Goal: Transaction & Acquisition: Purchase product/service

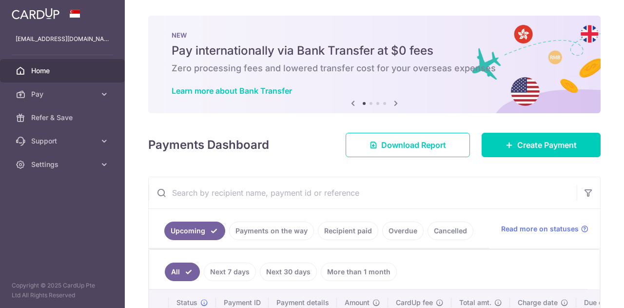
click at [530, 141] on span "Create Payment" at bounding box center [547, 145] width 60 height 12
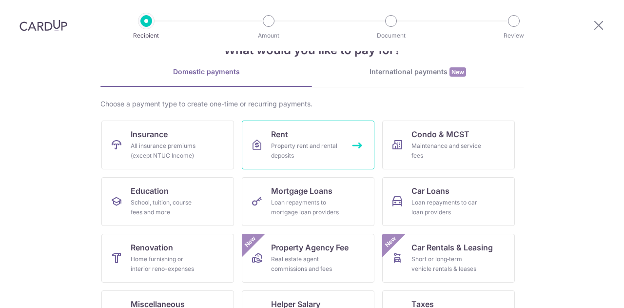
scroll to position [81, 0]
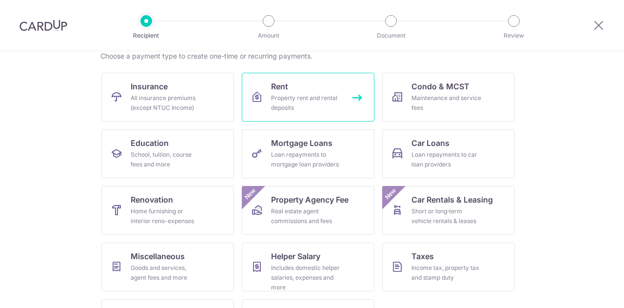
click at [307, 84] on link "Rent Property rent and rental deposits" at bounding box center [308, 97] width 133 height 49
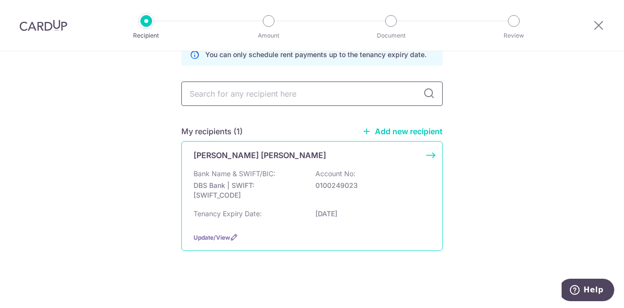
scroll to position [56, 0]
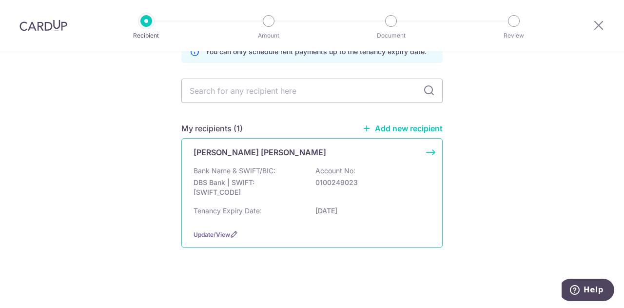
click at [268, 158] on div "Kaleb Loh Wei Cheng Bank Name & SWIFT/BIC: DBS Bank | SWIFT: DBSSSGSGXXX Accoun…" at bounding box center [311, 193] width 261 height 110
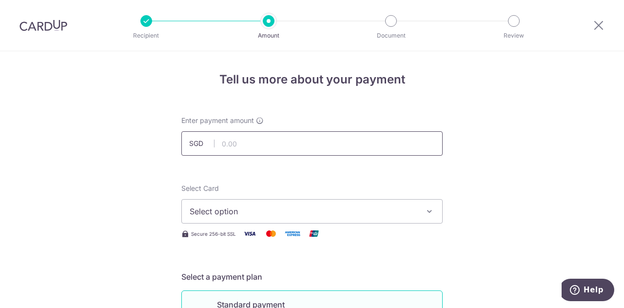
click at [279, 149] on input "text" at bounding box center [311, 143] width 261 height 24
type input "3,800.00"
drag, startPoint x: 236, startPoint y: 200, endPoint x: 229, endPoint y: 210, distance: 12.2
click at [236, 200] on button "Select option" at bounding box center [311, 211] width 261 height 24
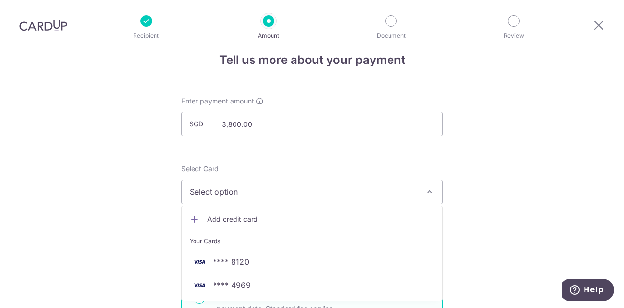
scroll to position [49, 0]
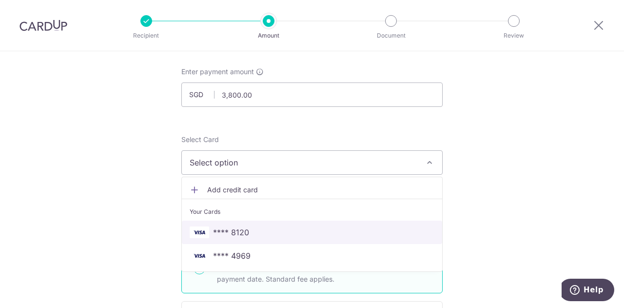
drag, startPoint x: 236, startPoint y: 233, endPoint x: 287, endPoint y: 244, distance: 52.5
click at [236, 233] on span "**** 8120" at bounding box center [231, 232] width 36 height 12
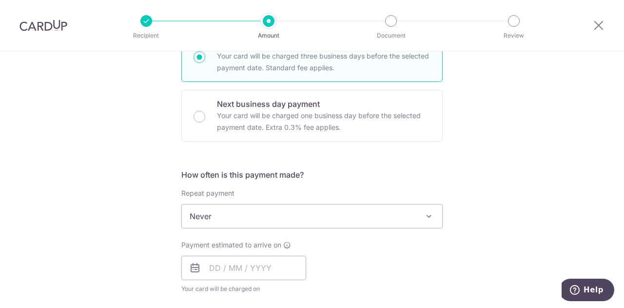
scroll to position [325, 0]
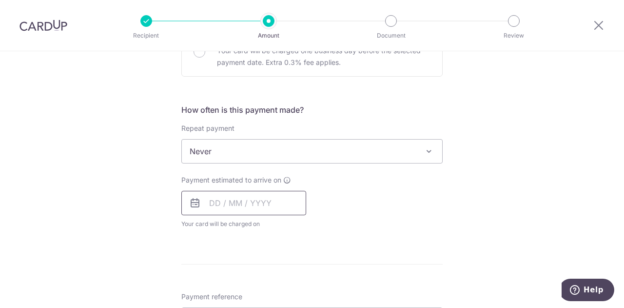
click at [210, 203] on input "text" at bounding box center [243, 203] width 125 height 24
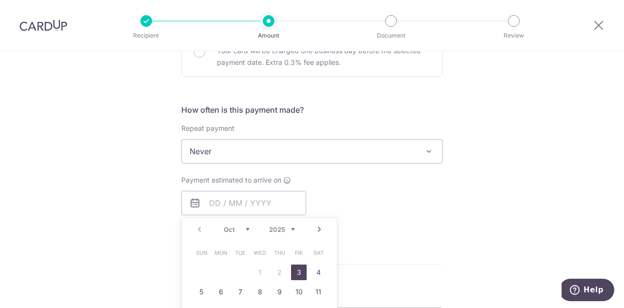
click at [303, 270] on link "3" at bounding box center [299, 272] width 16 height 16
type input "[DATE]"
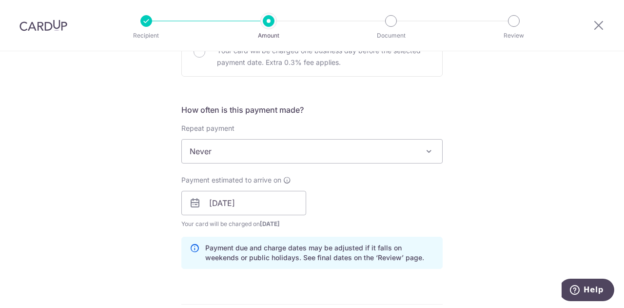
scroll to position [439, 0]
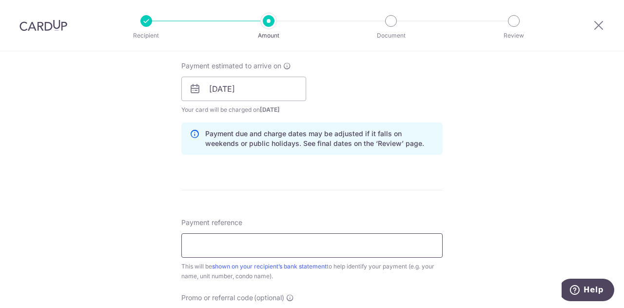
click at [275, 250] on input "Payment reference" at bounding box center [311, 245] width 261 height 24
type input "Rental Toby 150128"
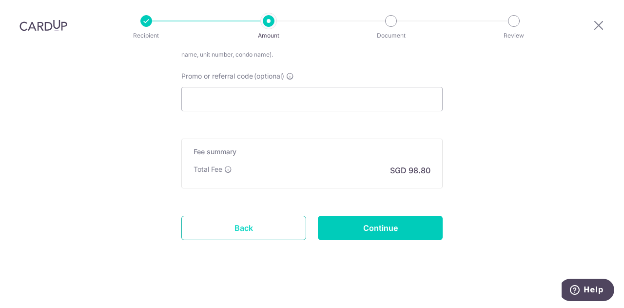
scroll to position [663, 0]
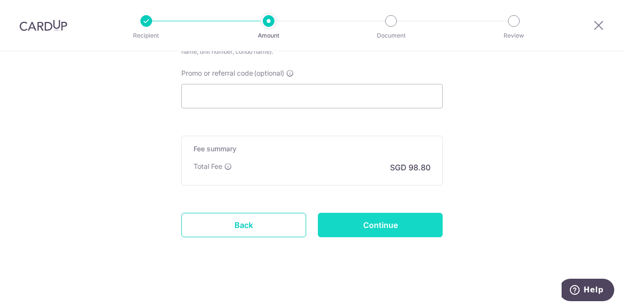
click at [390, 222] on input "Continue" at bounding box center [380, 225] width 125 height 24
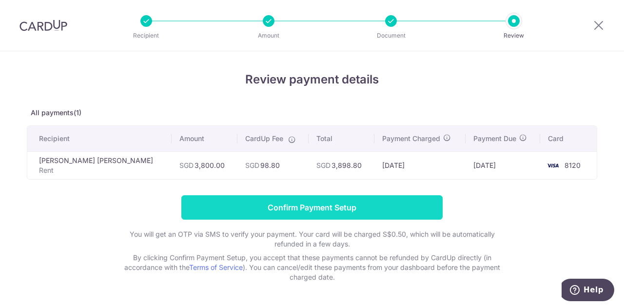
click at [319, 207] on input "Confirm Payment Setup" at bounding box center [311, 207] width 261 height 24
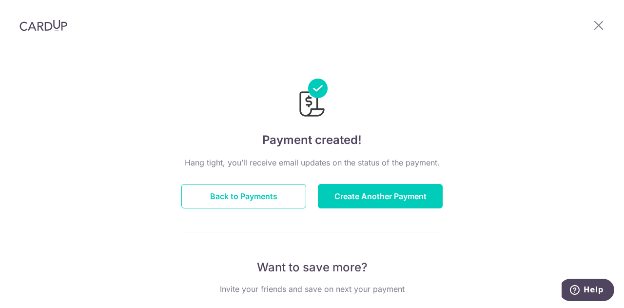
click at [343, 69] on div at bounding box center [311, 91] width 261 height 57
